Goal: Information Seeking & Learning: Learn about a topic

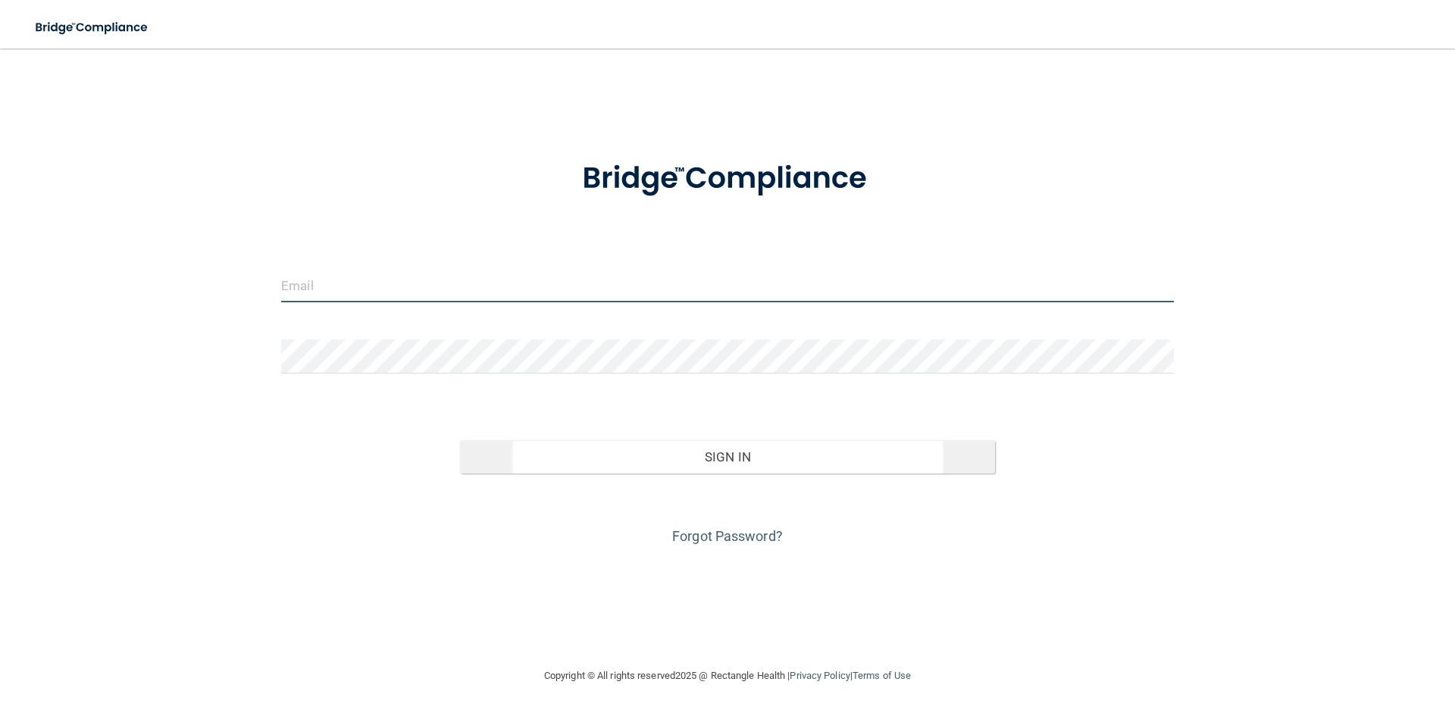
type input "[EMAIL_ADDRESS][DOMAIN_NAME]"
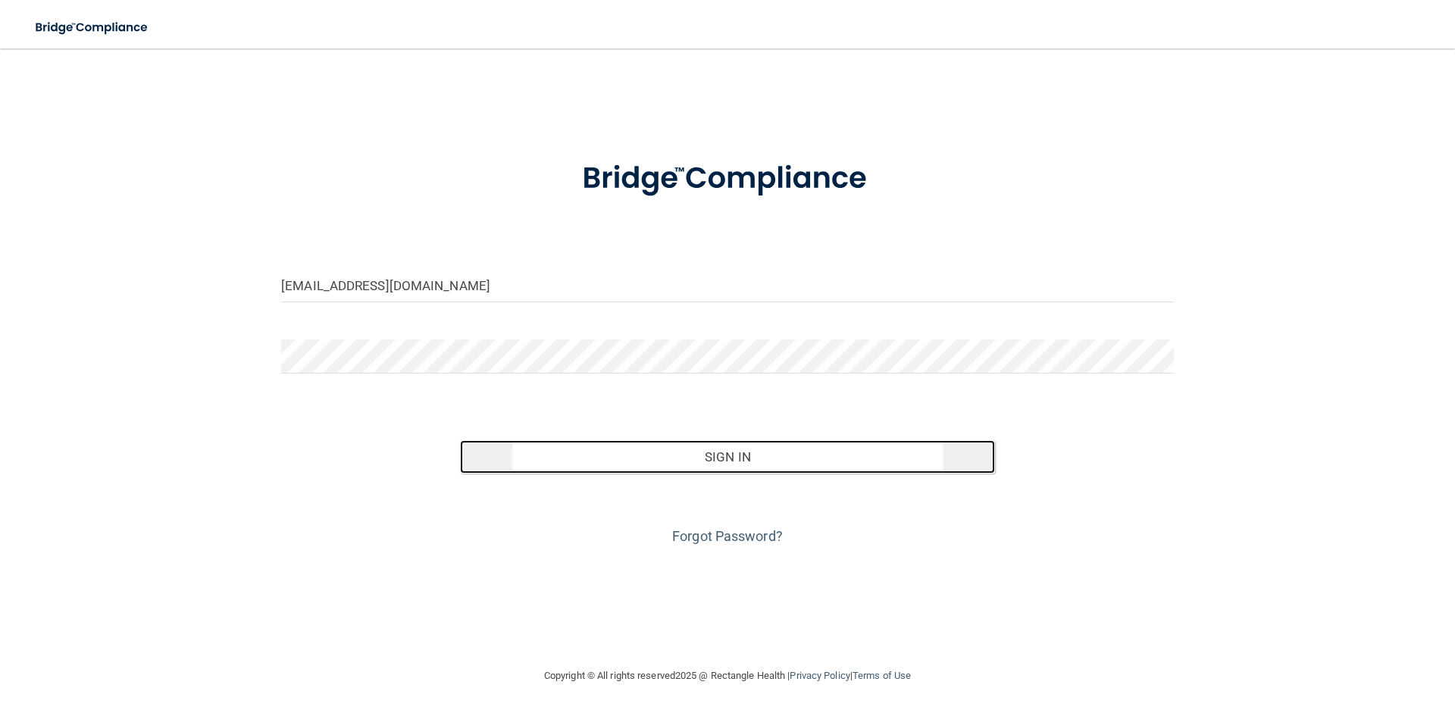
click at [749, 453] on button "Sign In" at bounding box center [728, 456] width 536 height 33
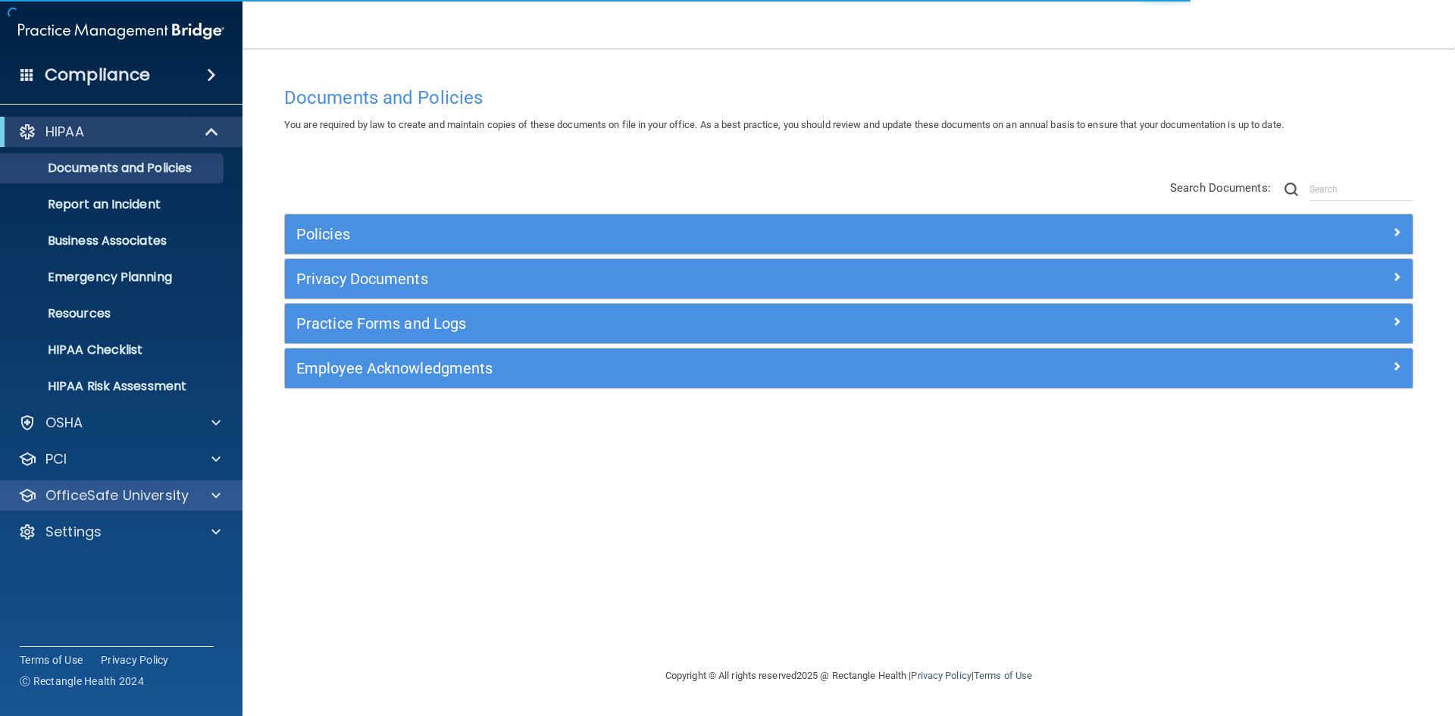
click at [174, 508] on div "OfficeSafe University" at bounding box center [121, 495] width 243 height 30
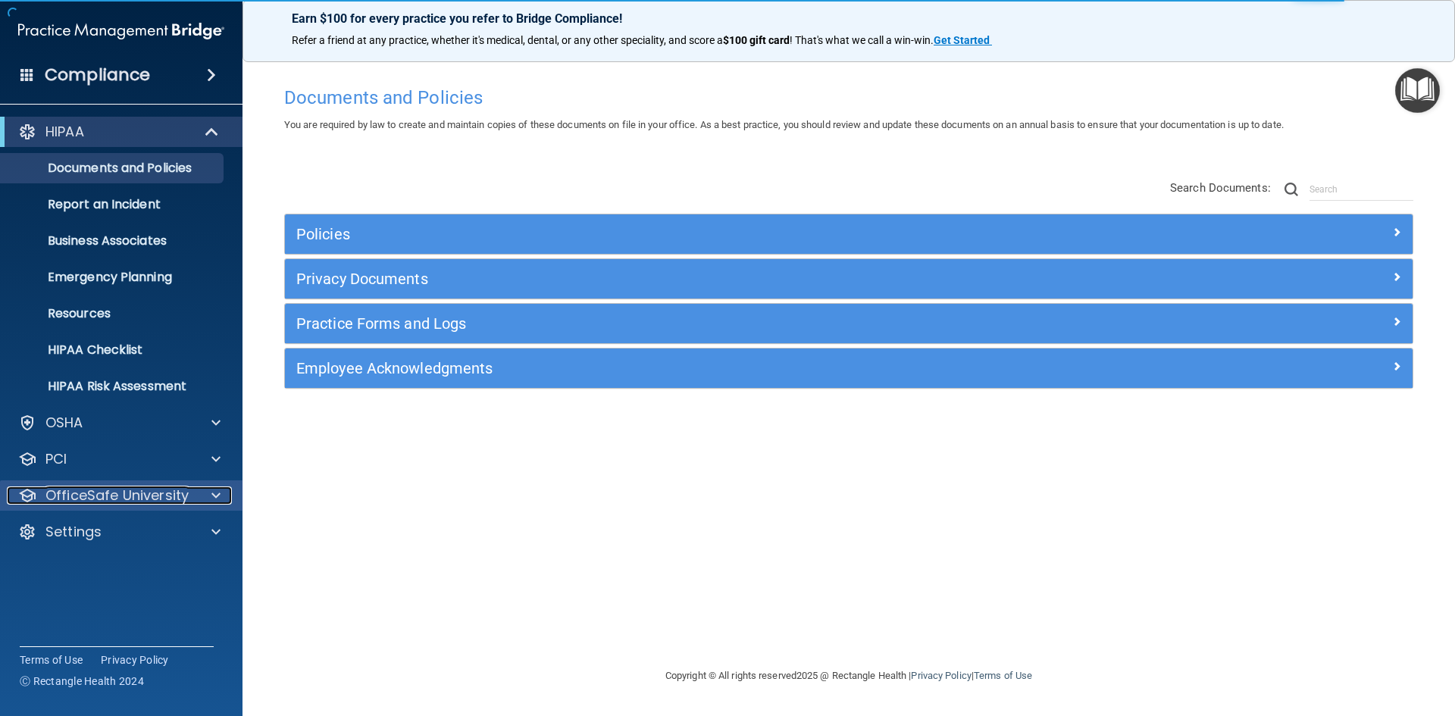
click at [192, 501] on div "OfficeSafe University" at bounding box center [101, 496] width 188 height 18
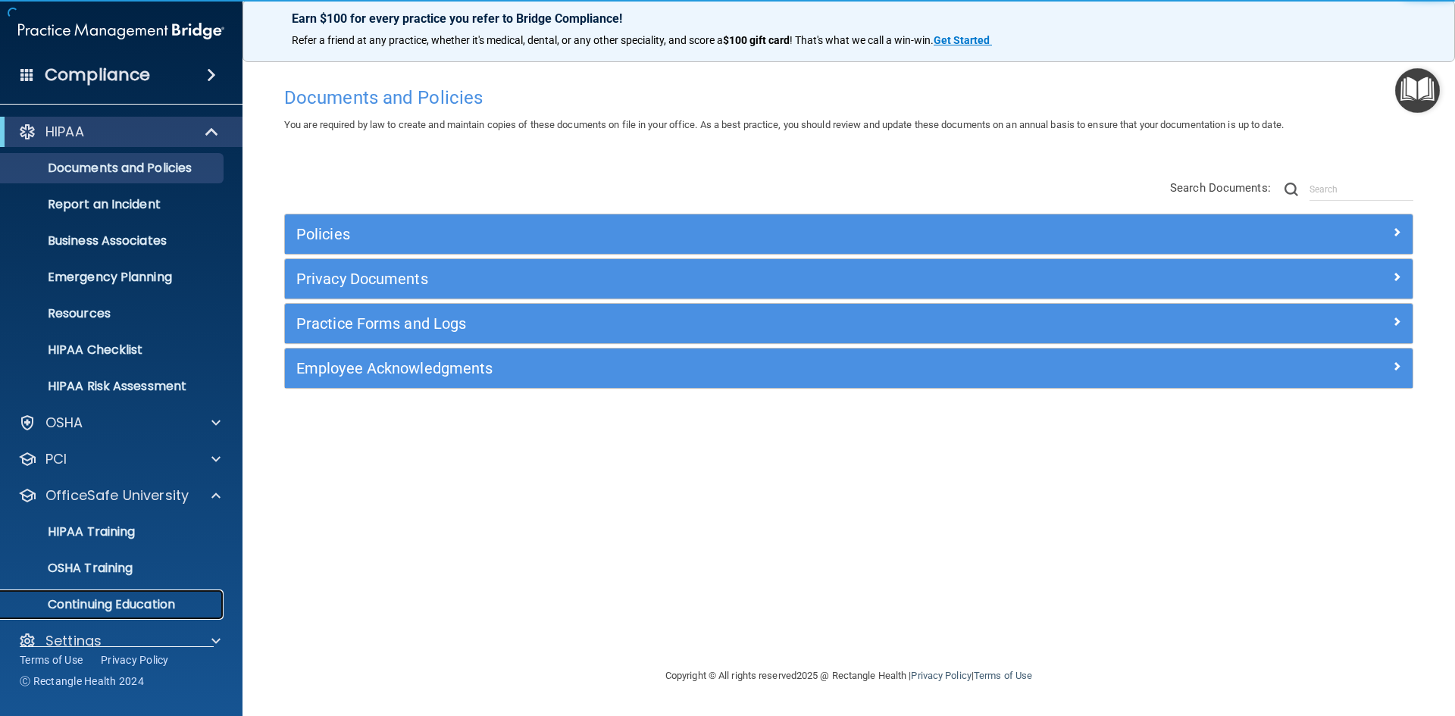
click at [151, 605] on p "Continuing Education" at bounding box center [113, 604] width 207 height 15
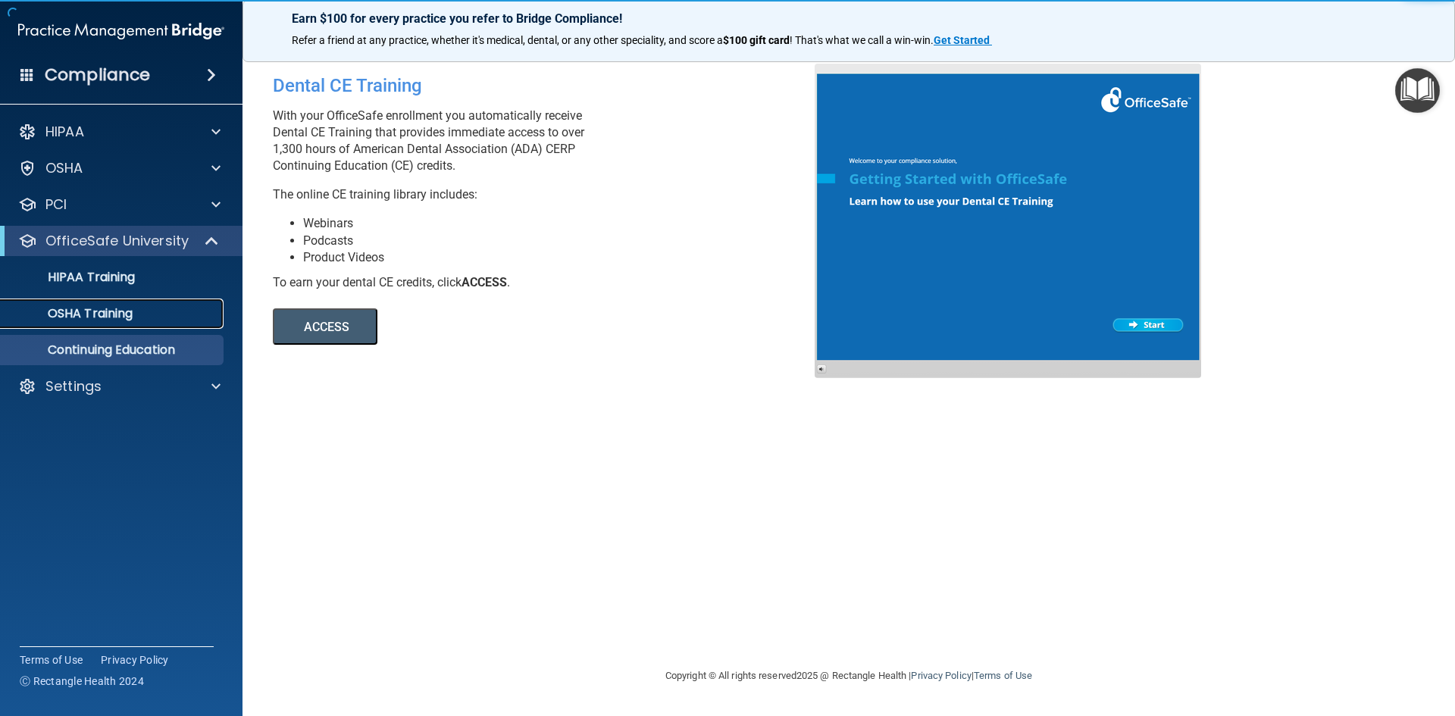
click at [149, 302] on link "OSHA Training" at bounding box center [104, 314] width 239 height 30
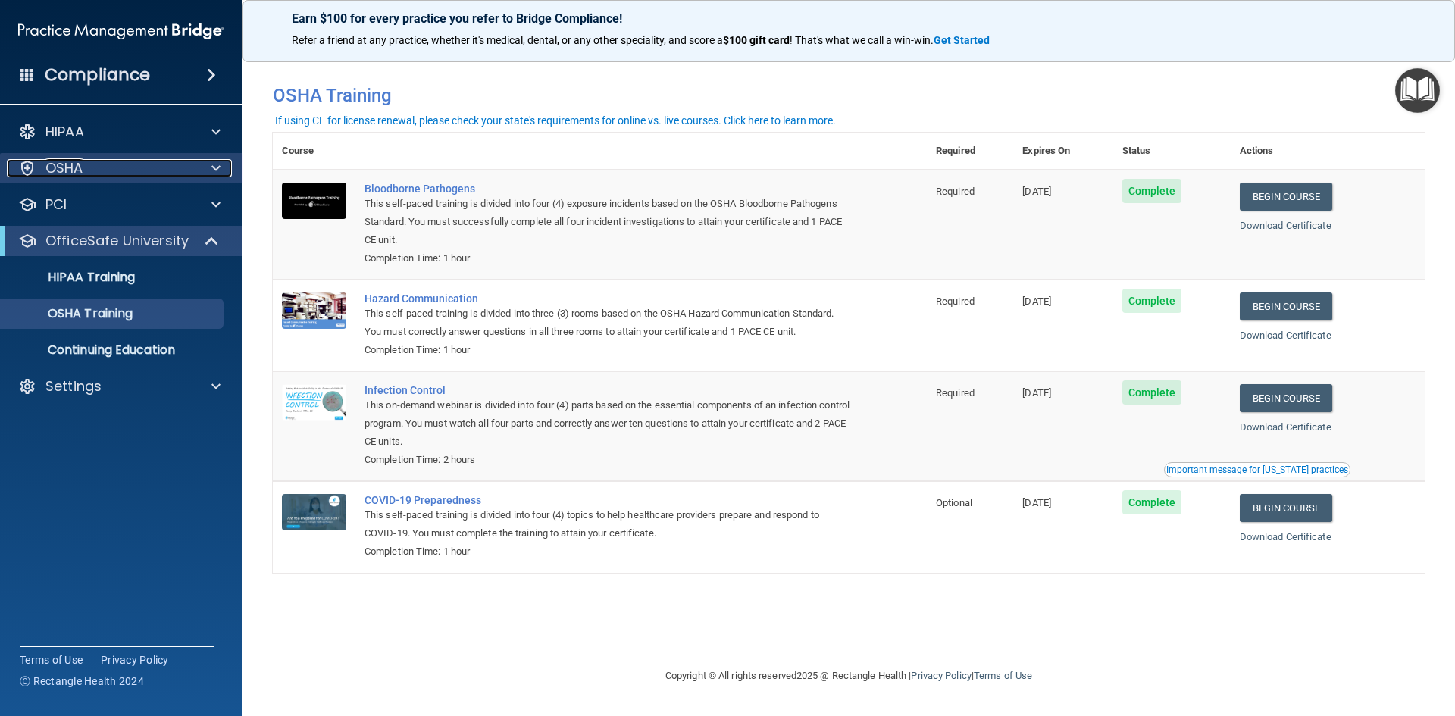
click at [165, 172] on div "OSHA" at bounding box center [101, 168] width 188 height 18
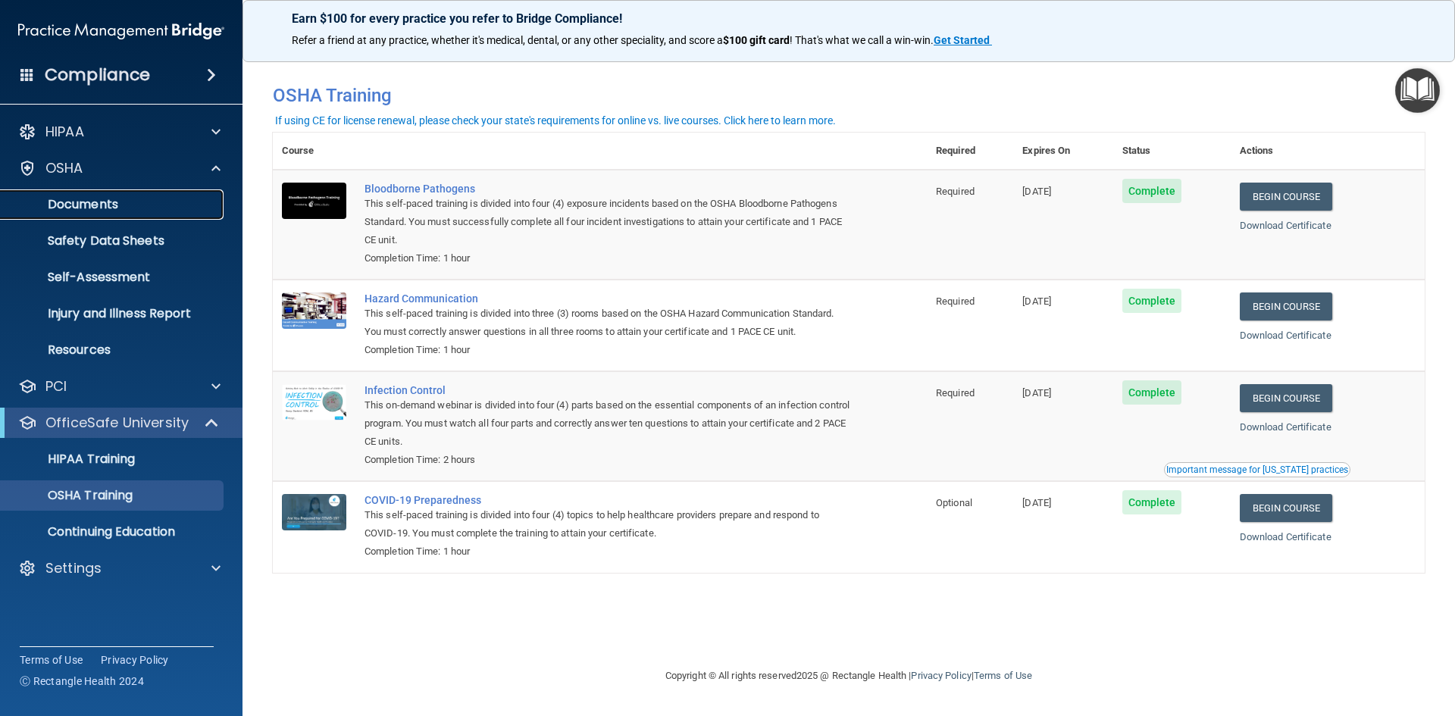
click at [146, 199] on p "Documents" at bounding box center [113, 204] width 207 height 15
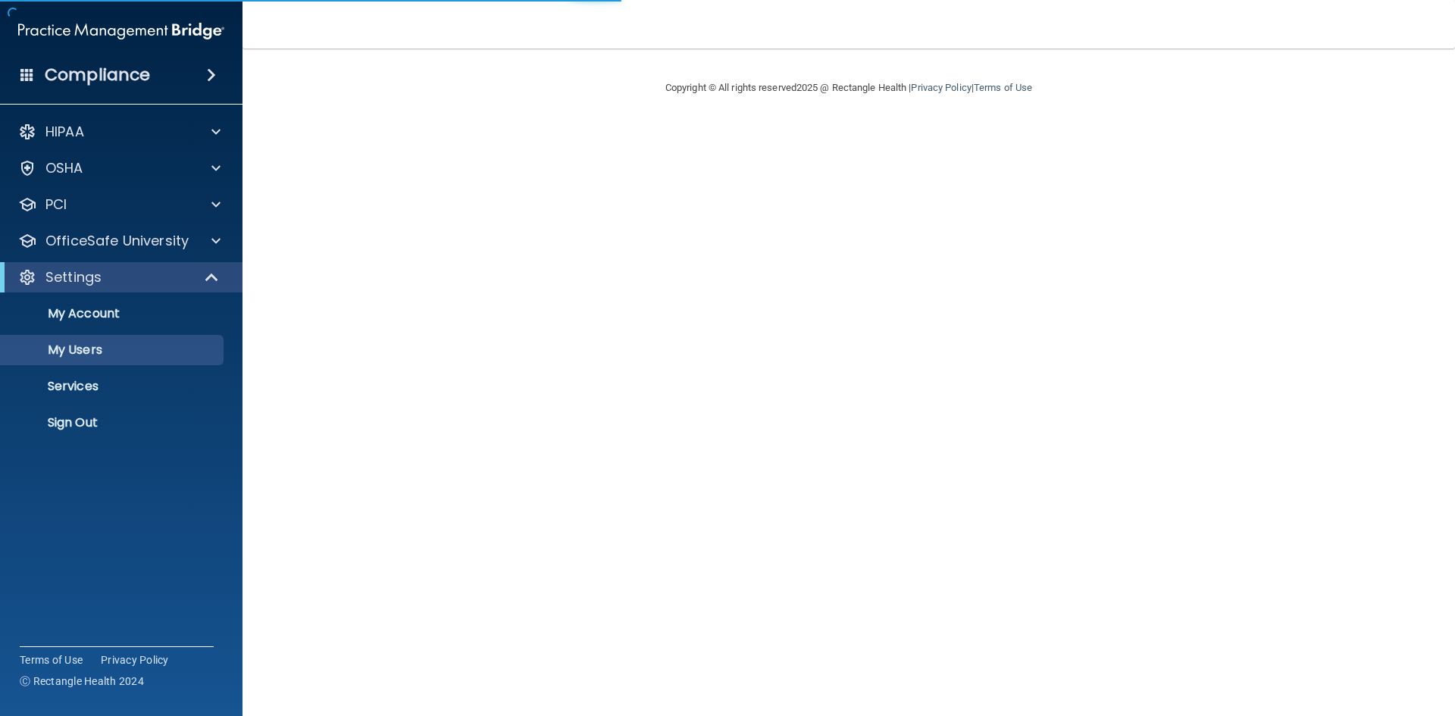
select select "20"
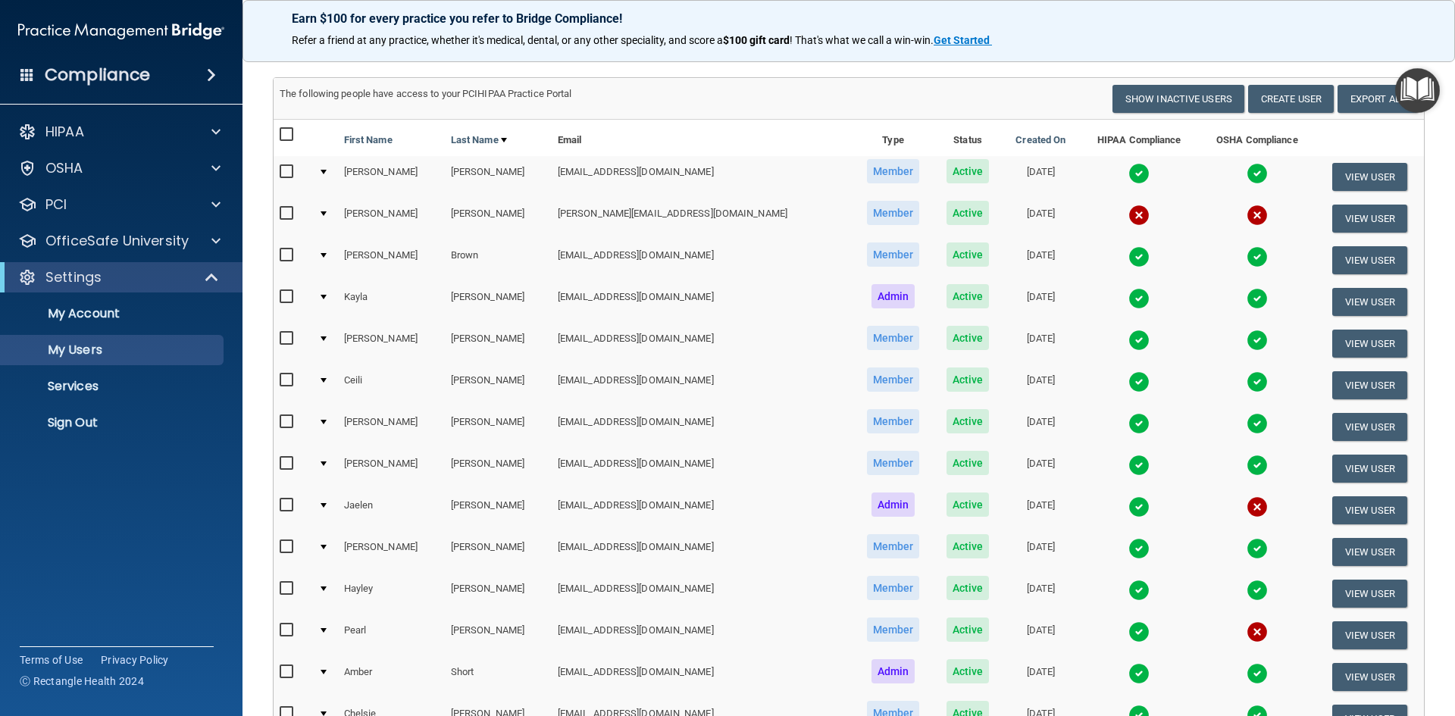
scroll to position [152, 0]
